Goal: Task Accomplishment & Management: Manage account settings

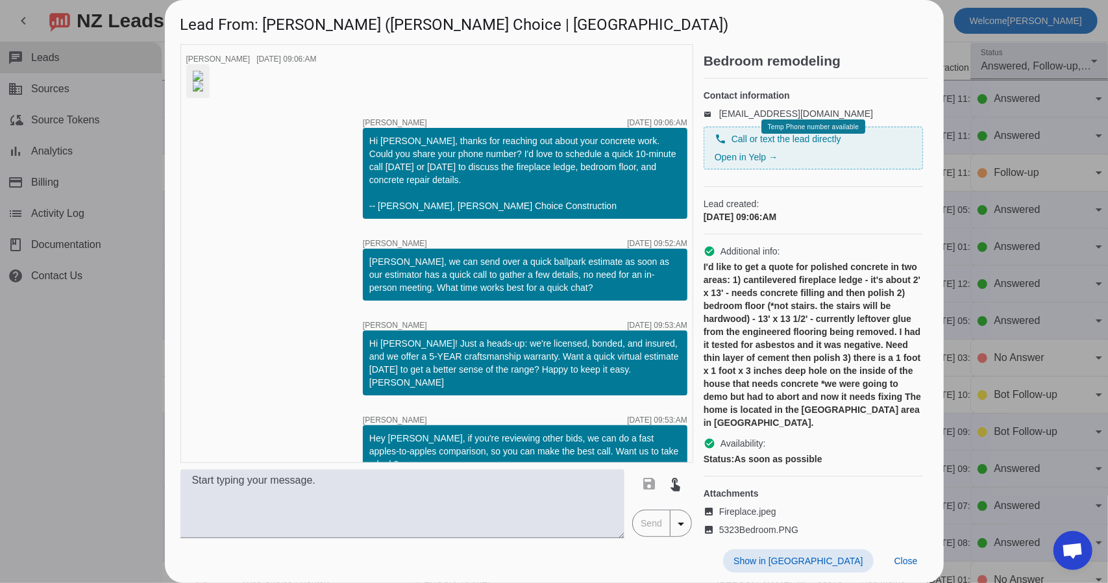
scroll to position [199, 0]
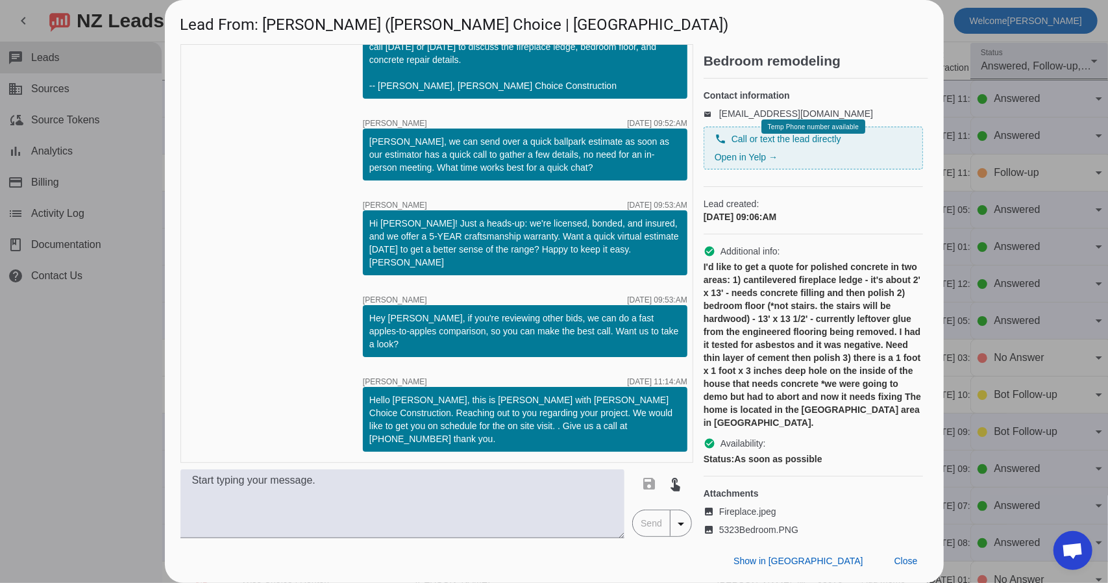
click at [1031, 114] on div at bounding box center [554, 291] width 1108 height 583
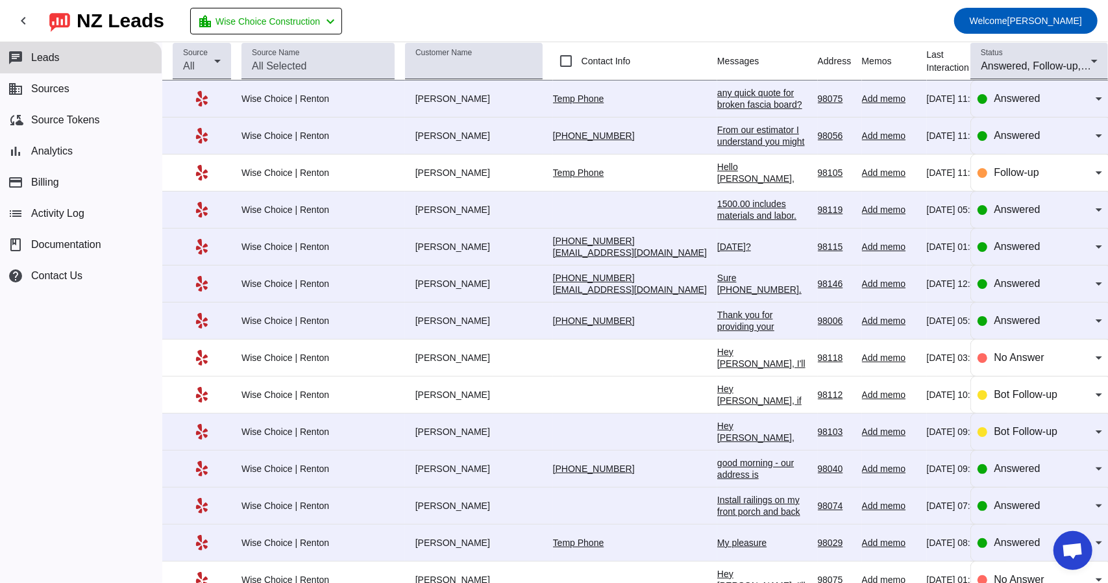
click at [553, 99] on link "Temp Phone" at bounding box center [578, 98] width 51 height 10
click at [717, 132] on div "From our estimator I understand you might think that's a lot of money, we get t…" at bounding box center [762, 229] width 90 height 210
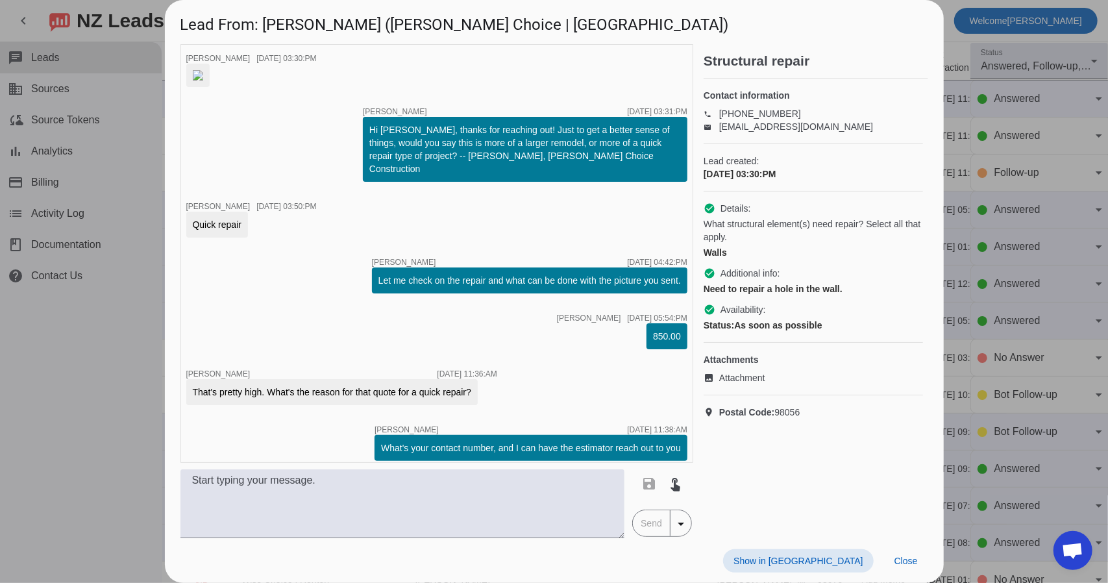
scroll to position [0, 0]
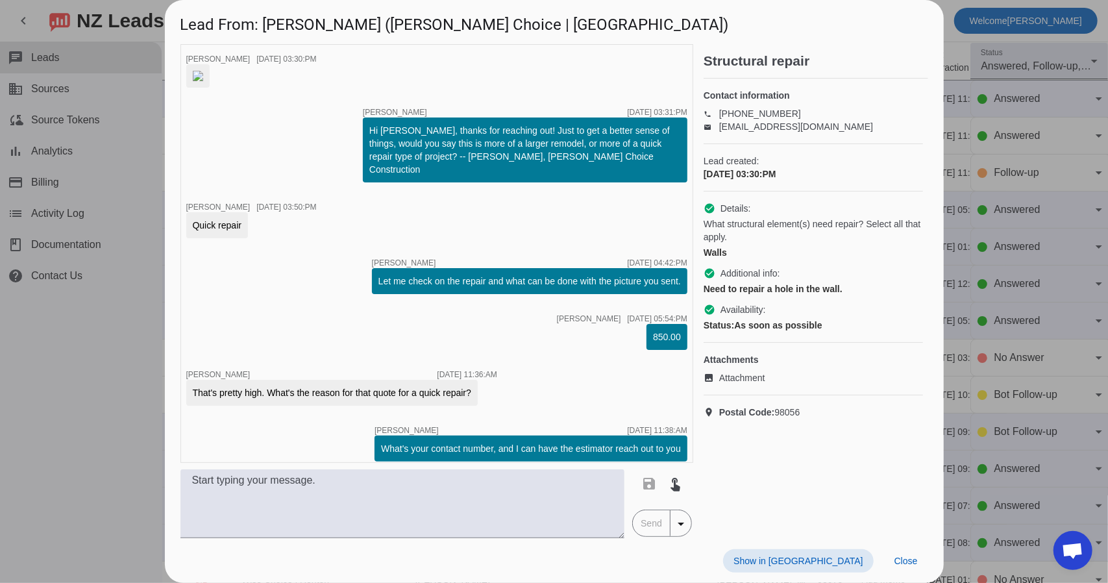
click at [975, 38] on div at bounding box center [554, 291] width 1108 height 583
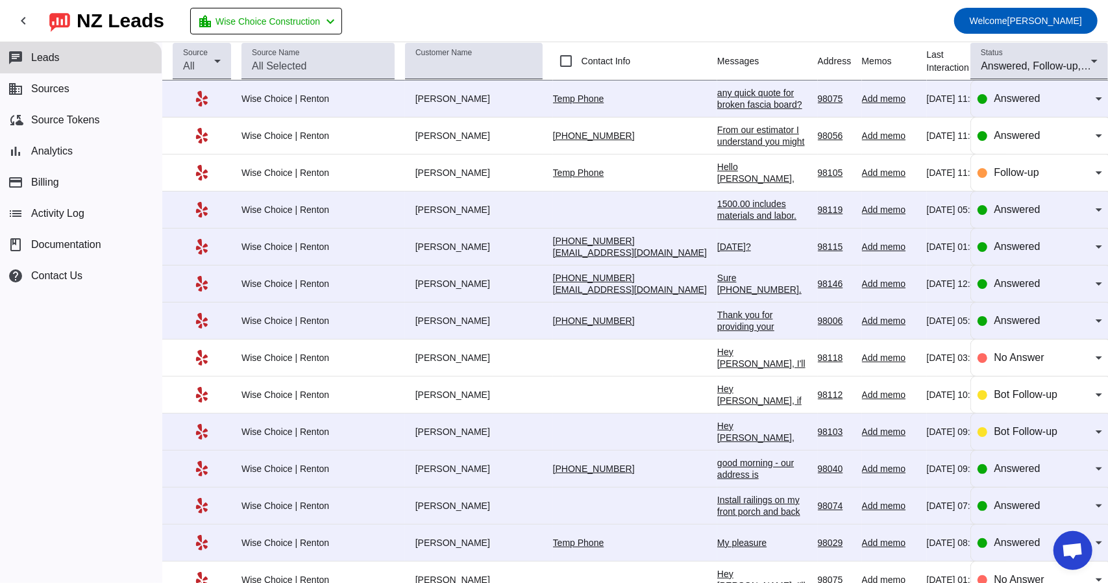
click at [717, 101] on div "any quick quote for broken fascia board?" at bounding box center [762, 98] width 90 height 23
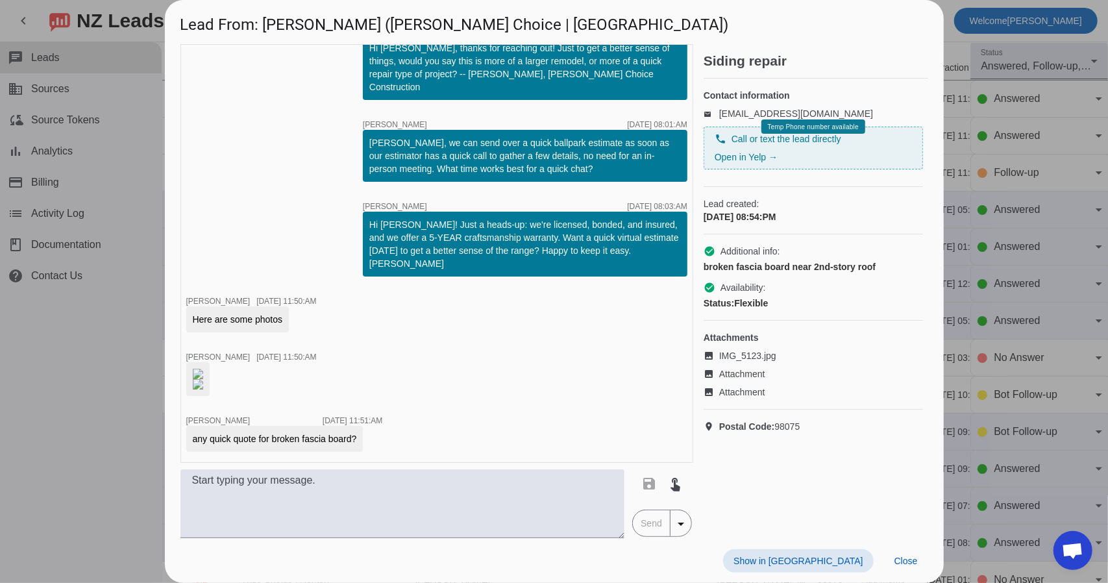
scroll to position [90, 0]
click at [115, 185] on div at bounding box center [554, 291] width 1108 height 583
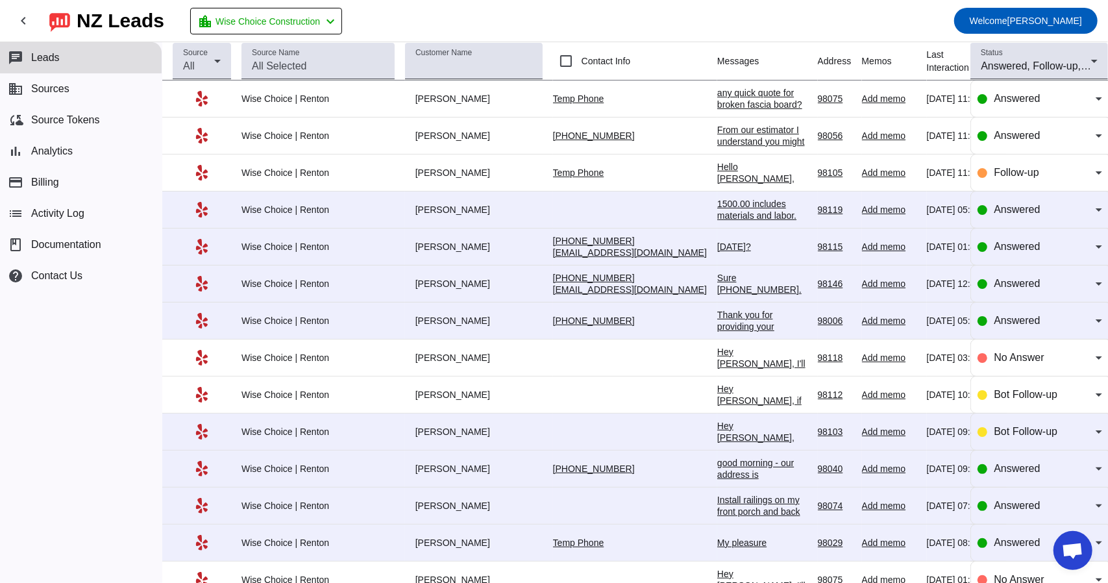
click at [717, 175] on div "Hello [PERSON_NAME], this is [PERSON_NAME] with [PERSON_NAME] Choice Constructi…" at bounding box center [762, 254] width 90 height 187
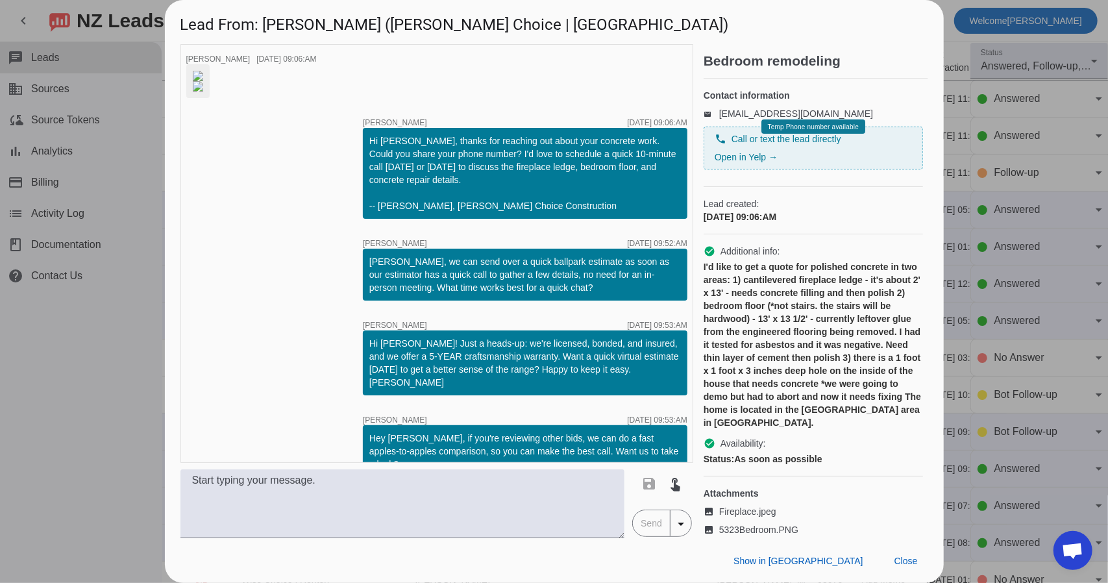
scroll to position [199, 0]
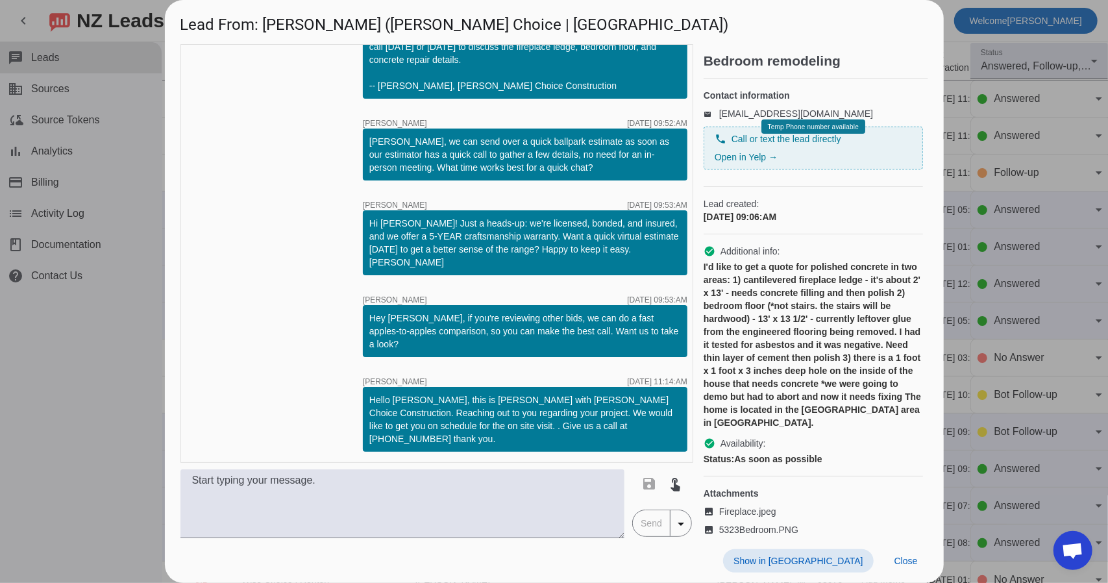
click at [114, 352] on div at bounding box center [554, 291] width 1108 height 583
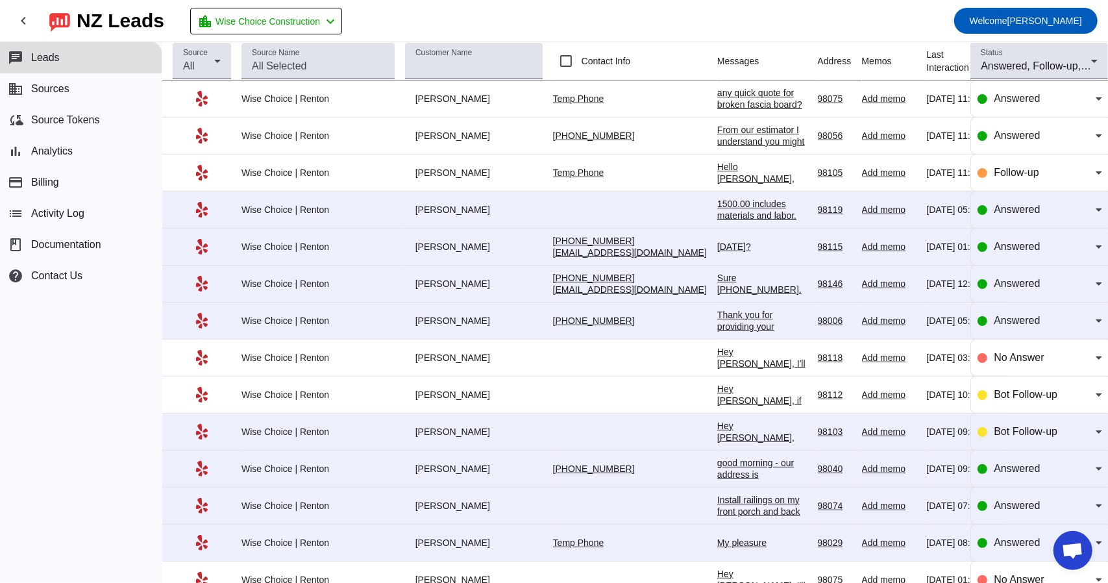
click at [717, 208] on div "1500.00 includes materials and labor." at bounding box center [762, 209] width 90 height 23
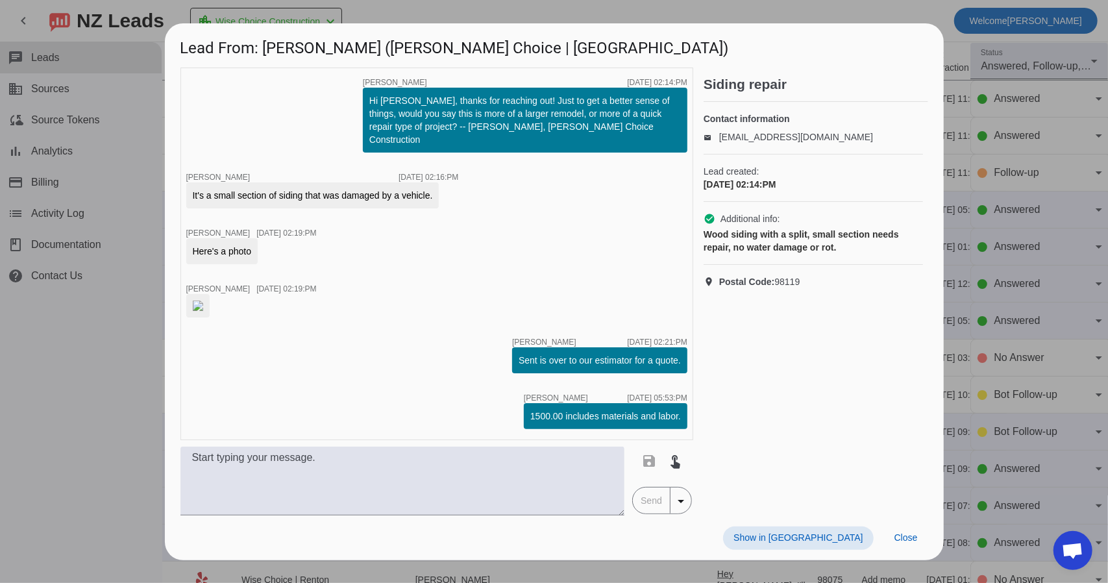
scroll to position [34, 0]
click at [105, 365] on div at bounding box center [554, 291] width 1108 height 583
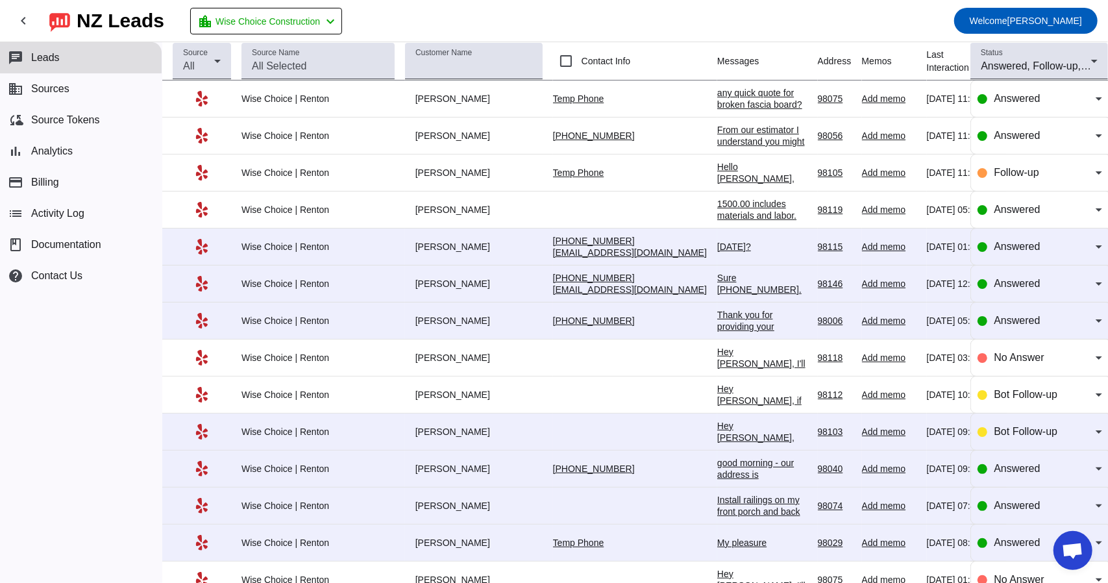
scroll to position [195, 0]
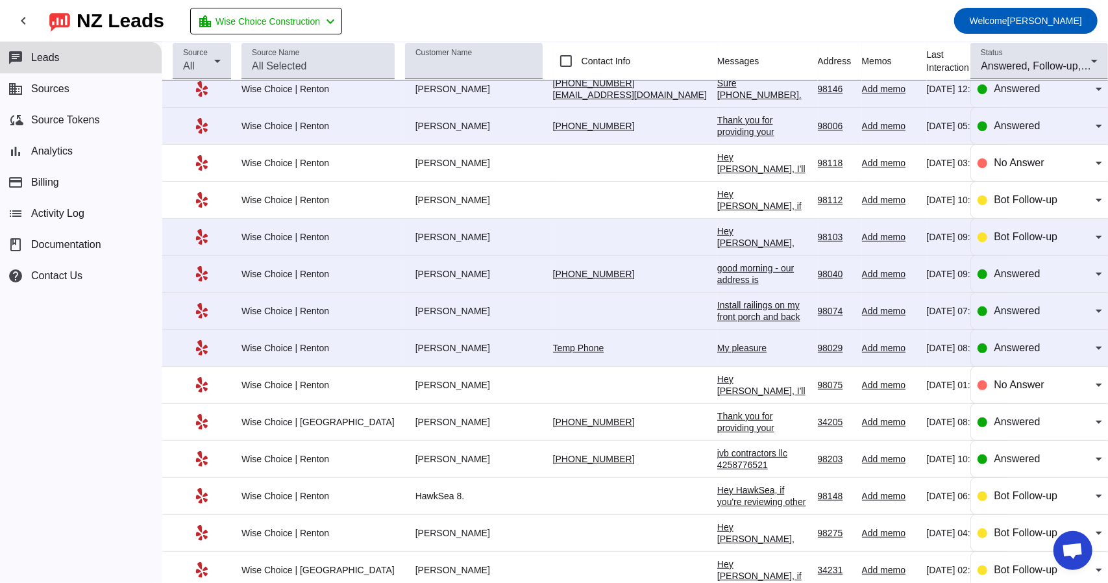
click at [717, 346] on div "My pleasure" at bounding box center [762, 348] width 90 height 12
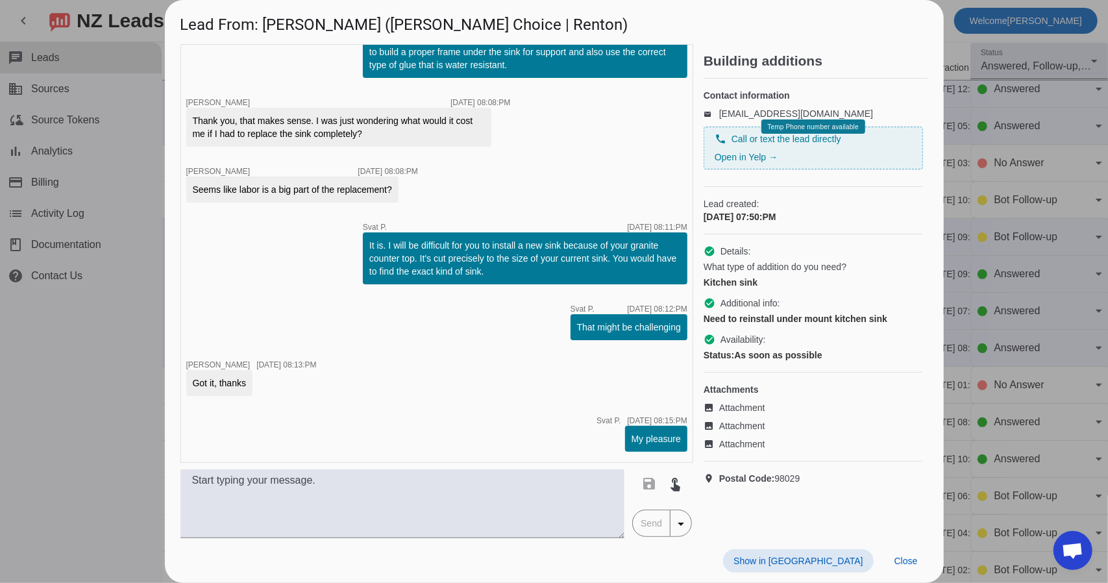
scroll to position [0, 0]
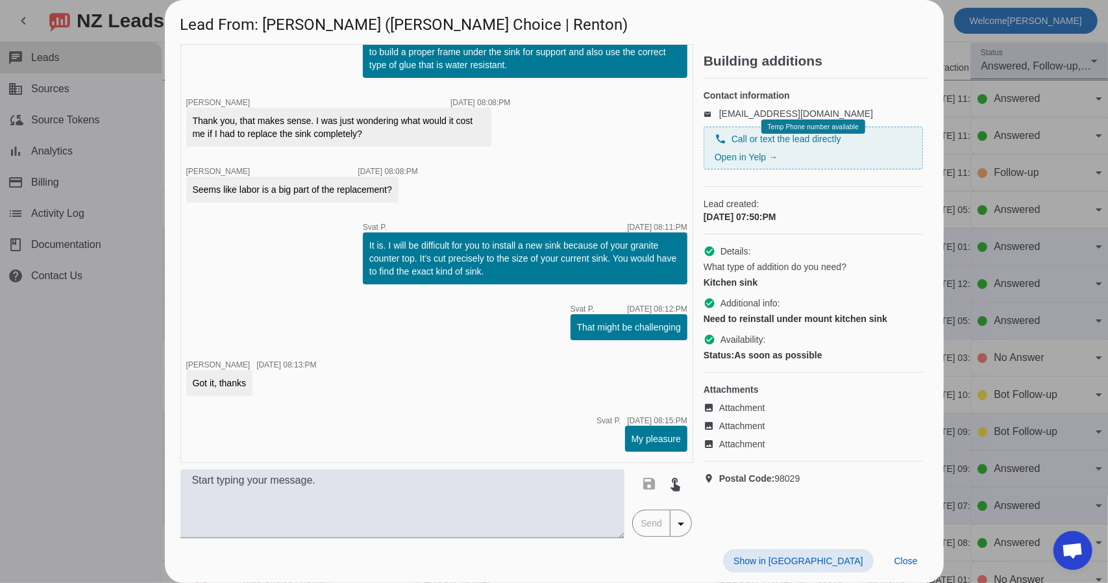
click at [93, 349] on div at bounding box center [554, 291] width 1108 height 583
